Goal: Task Accomplishment & Management: Use online tool/utility

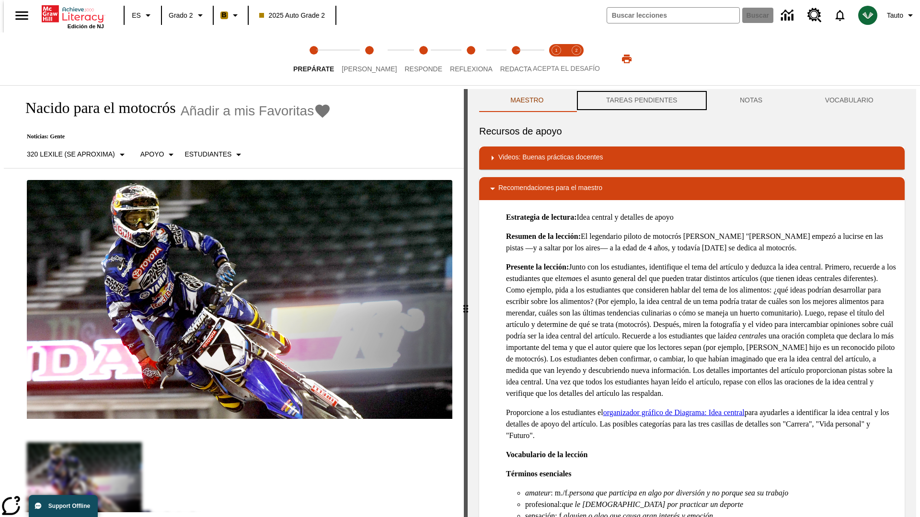
click at [641, 101] on button "TAREAS PENDIENTES" at bounding box center [642, 100] width 134 height 23
